Goal: Check status: Check status

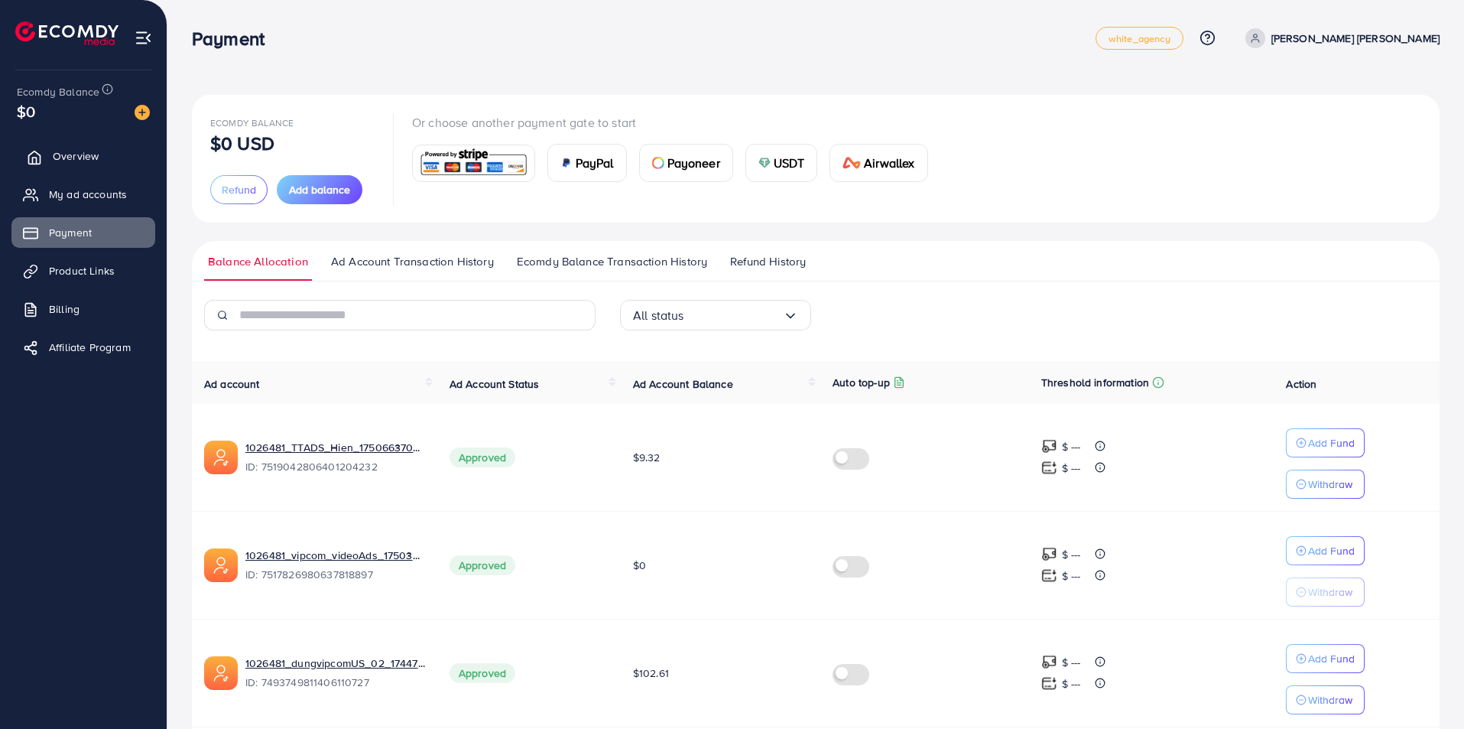
click at [88, 155] on span "Overview" at bounding box center [76, 155] width 46 height 15
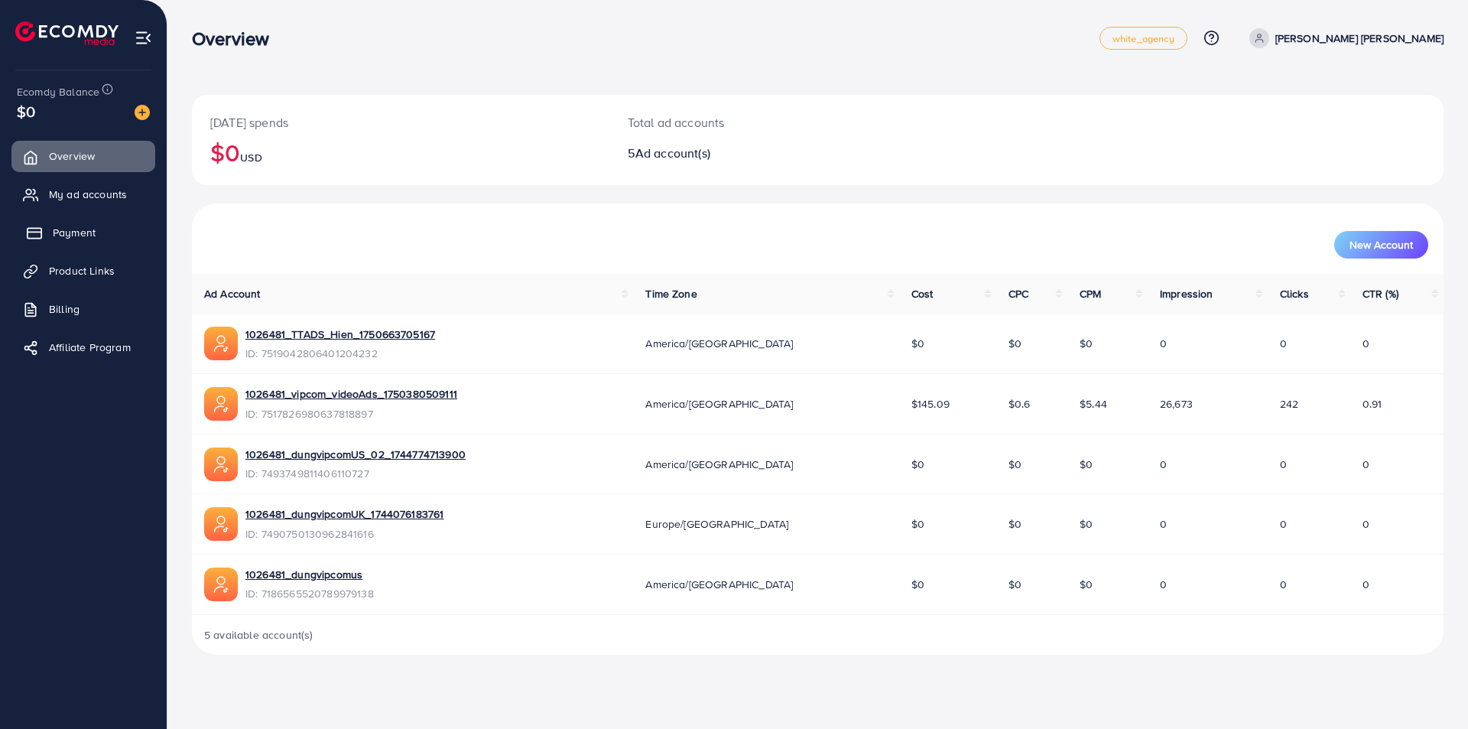
click at [87, 229] on span "Payment" at bounding box center [74, 232] width 43 height 15
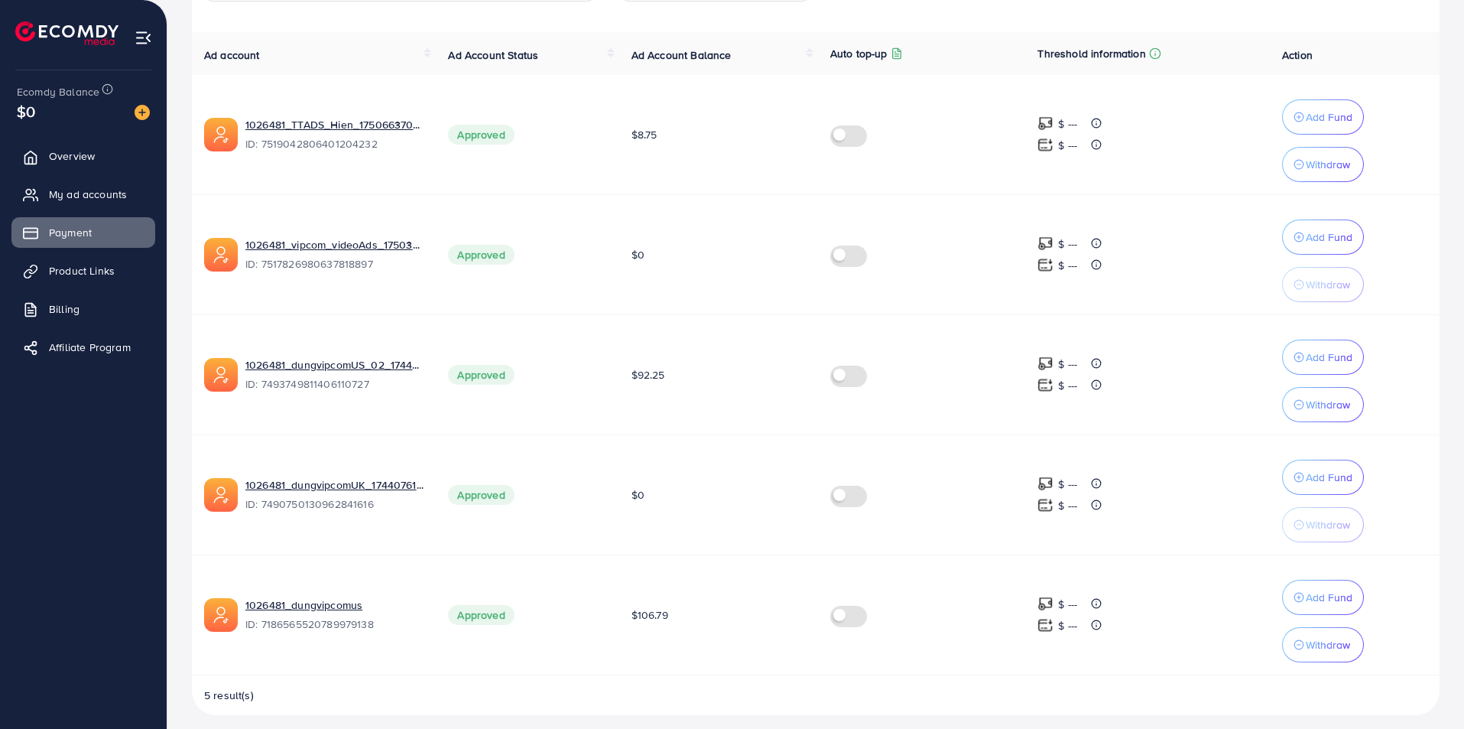
scroll to position [339, 0]
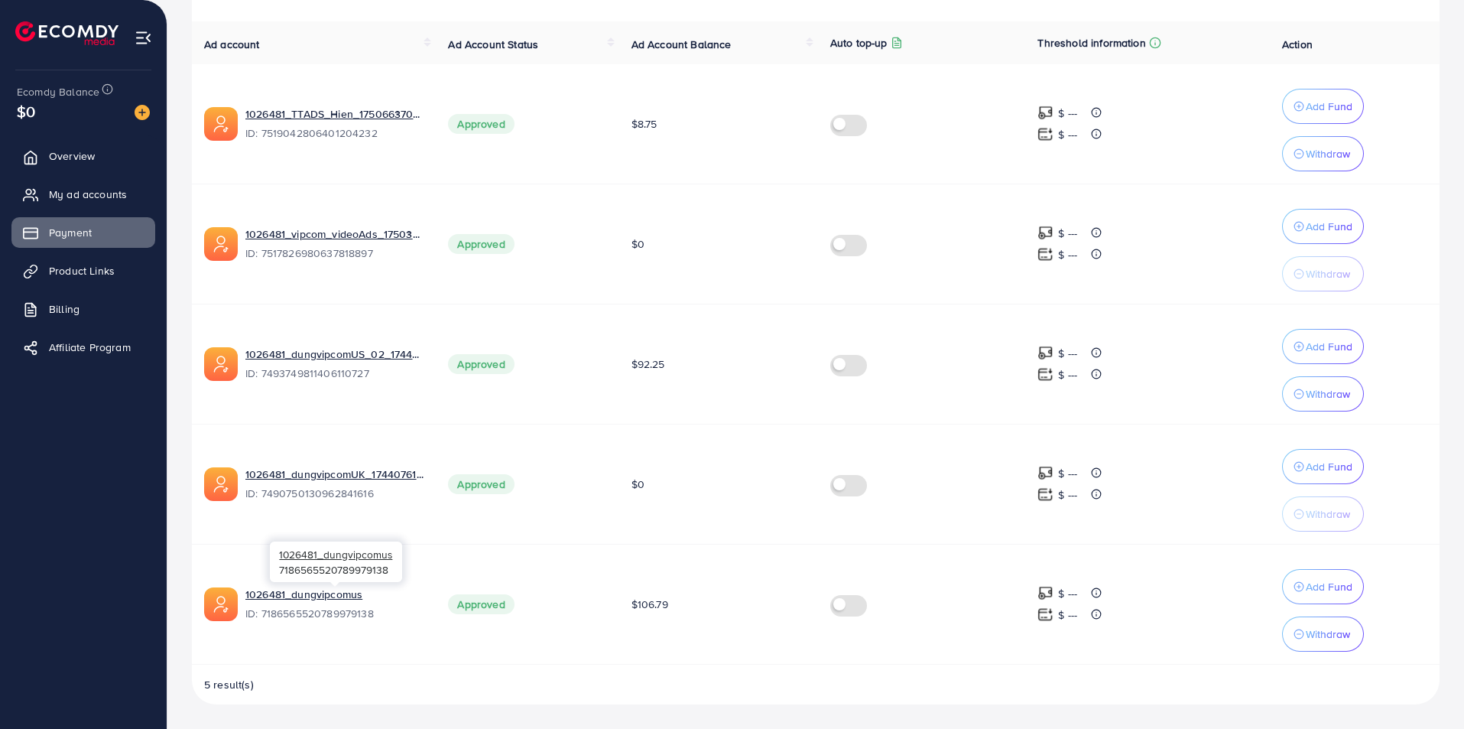
click at [349, 614] on span "ID: 7186565520789979138" at bounding box center [334, 612] width 178 height 15
copy span "7186565520789979138"
click at [64, 154] on span "Overview" at bounding box center [76, 155] width 46 height 15
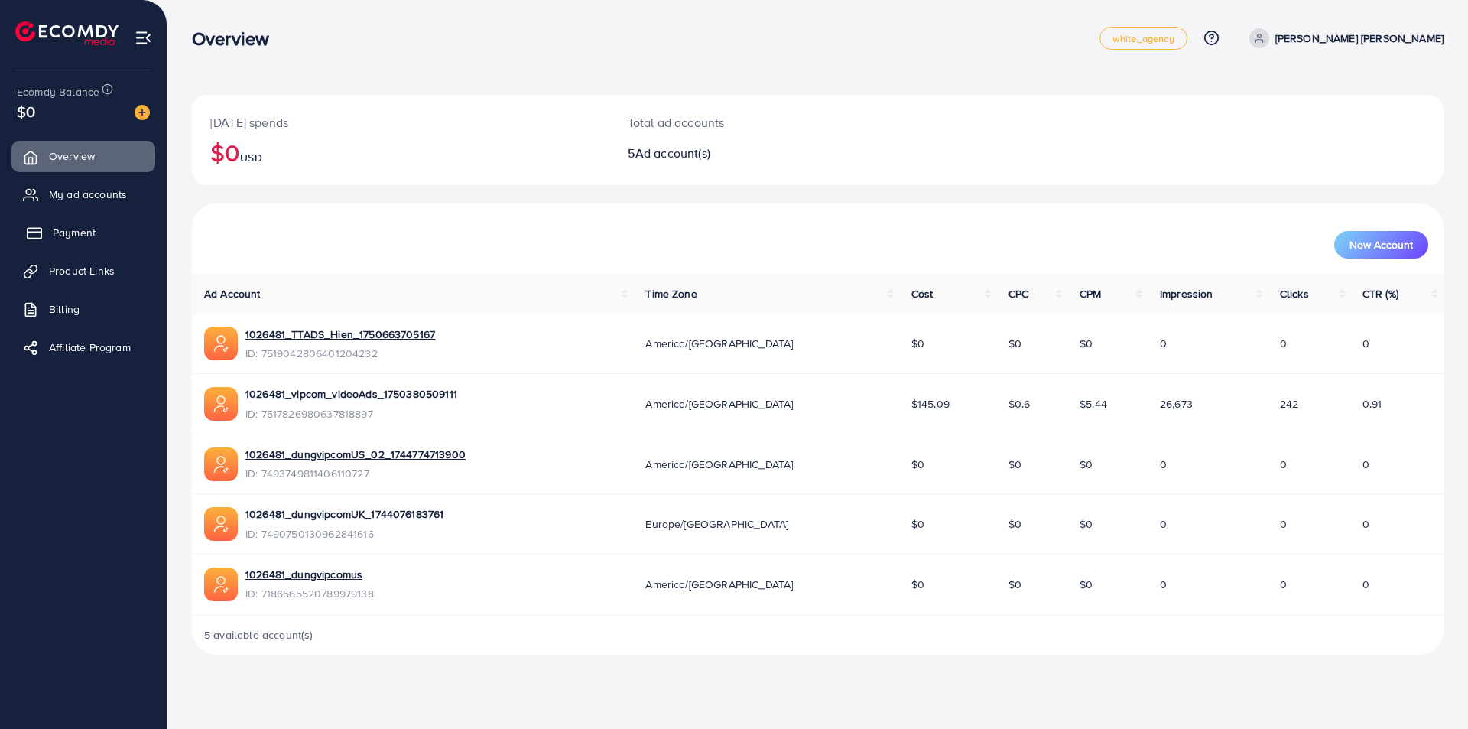
click at [79, 229] on span "Payment" at bounding box center [74, 232] width 43 height 15
